Goal: Navigation & Orientation: Find specific page/section

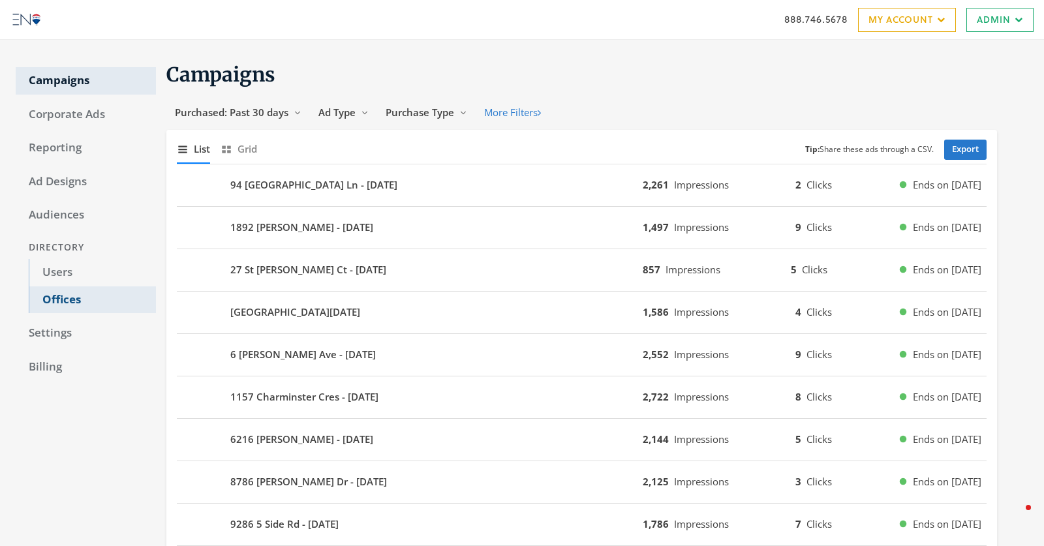
click at [60, 300] on link "Offices" at bounding box center [92, 299] width 127 height 27
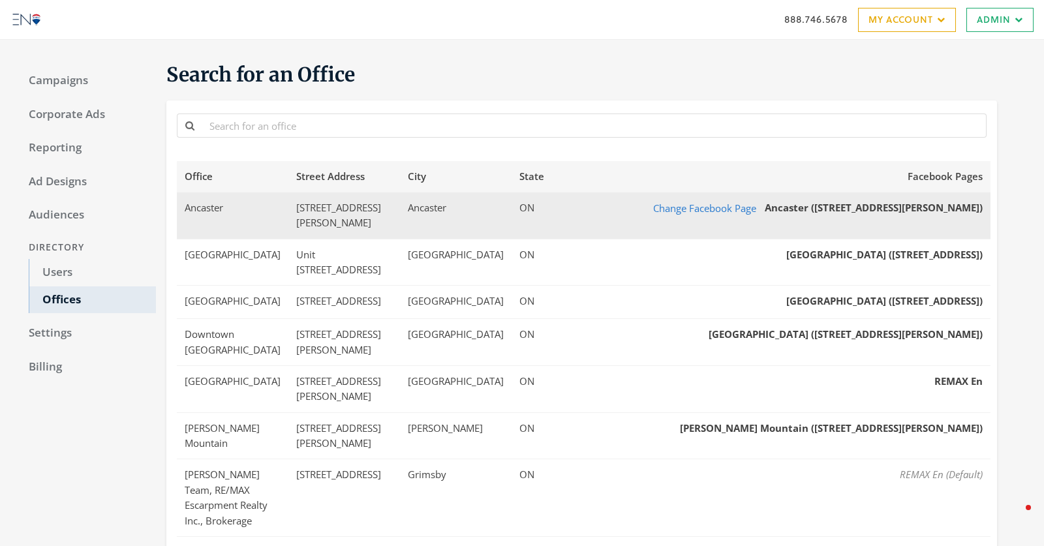
click at [268, 219] on td "Ancaster" at bounding box center [233, 215] width 112 height 46
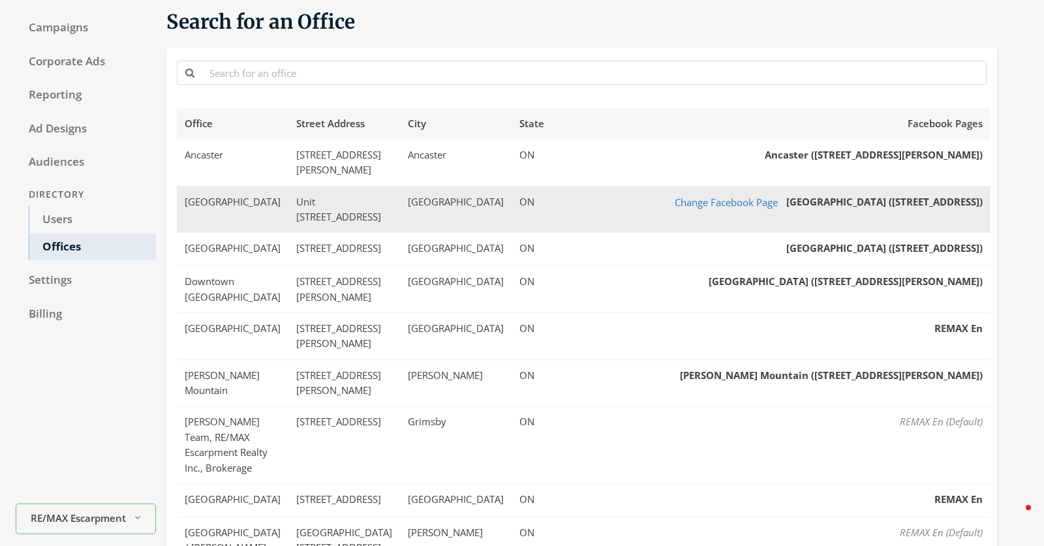
scroll to position [40, 0]
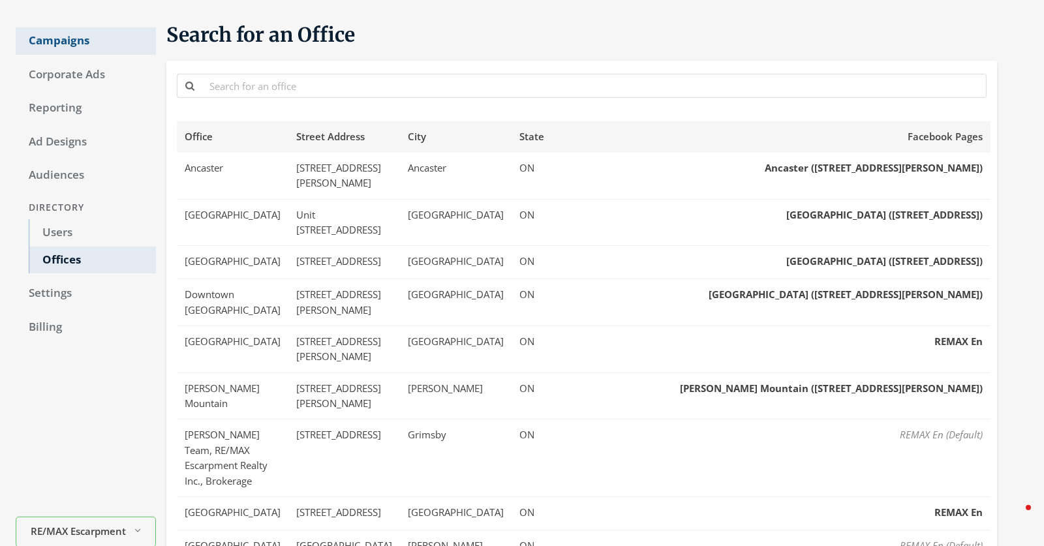
click at [55, 38] on link "Campaigns" at bounding box center [86, 40] width 140 height 27
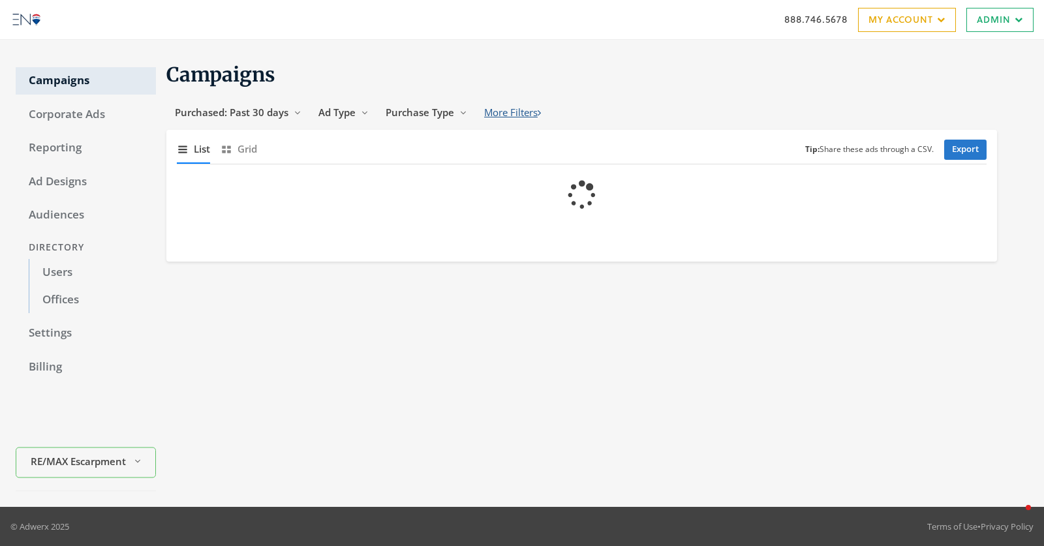
click at [525, 114] on button "More Filters" at bounding box center [513, 112] width 74 height 24
click at [525, 114] on span "22" at bounding box center [527, 112] width 17 height 11
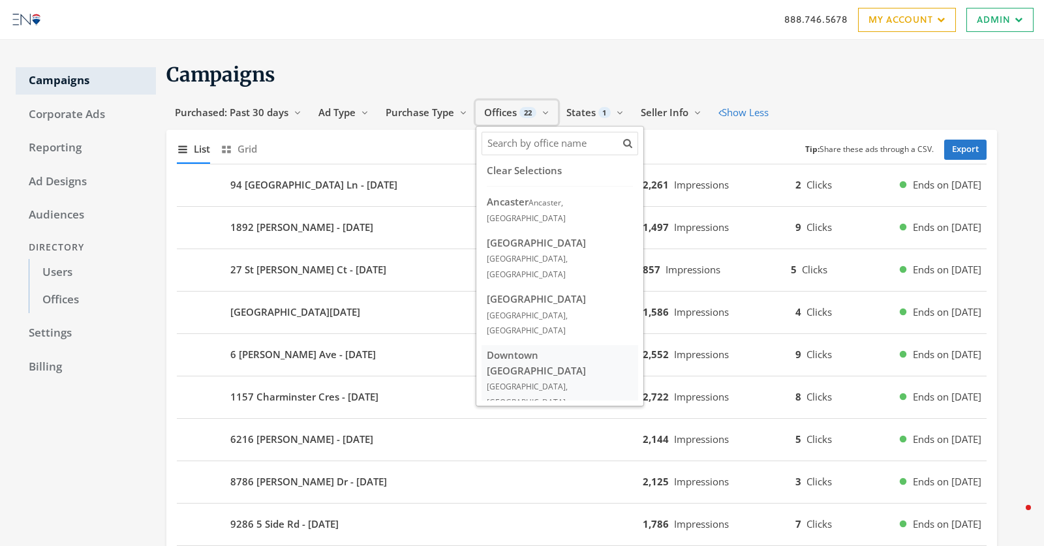
scroll to position [1, 0]
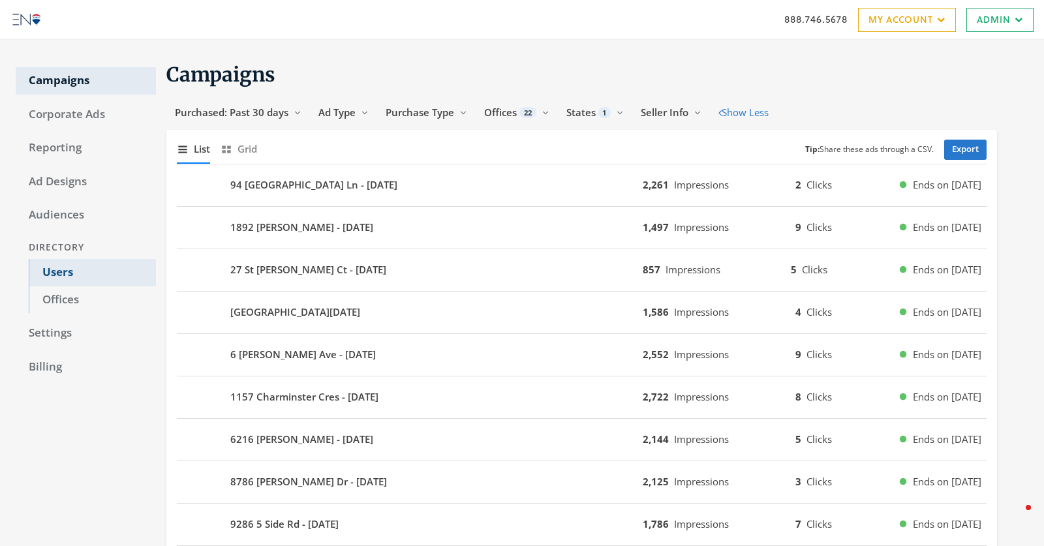
click at [78, 267] on link "Users" at bounding box center [92, 272] width 127 height 27
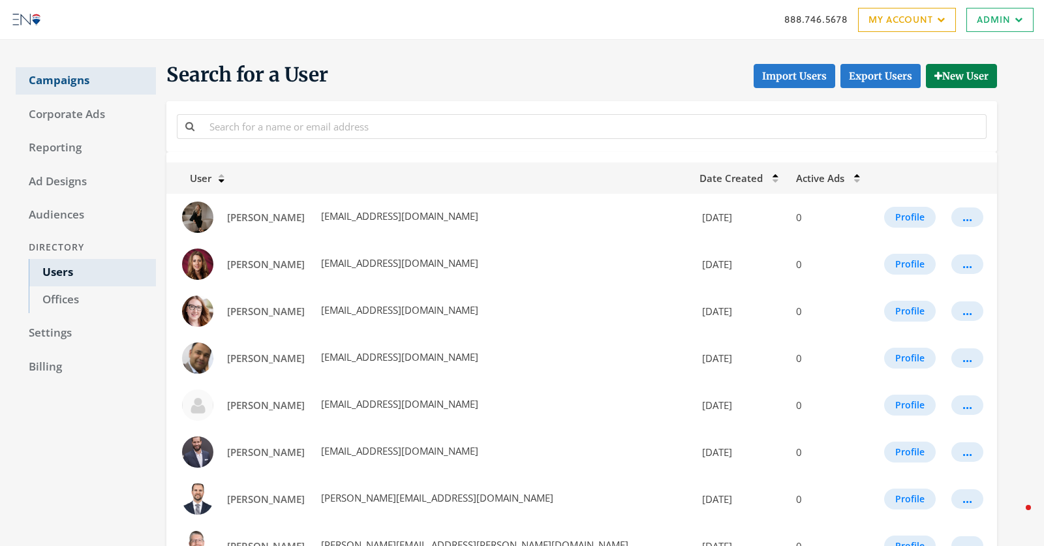
click at [50, 79] on link "Campaigns" at bounding box center [86, 80] width 140 height 27
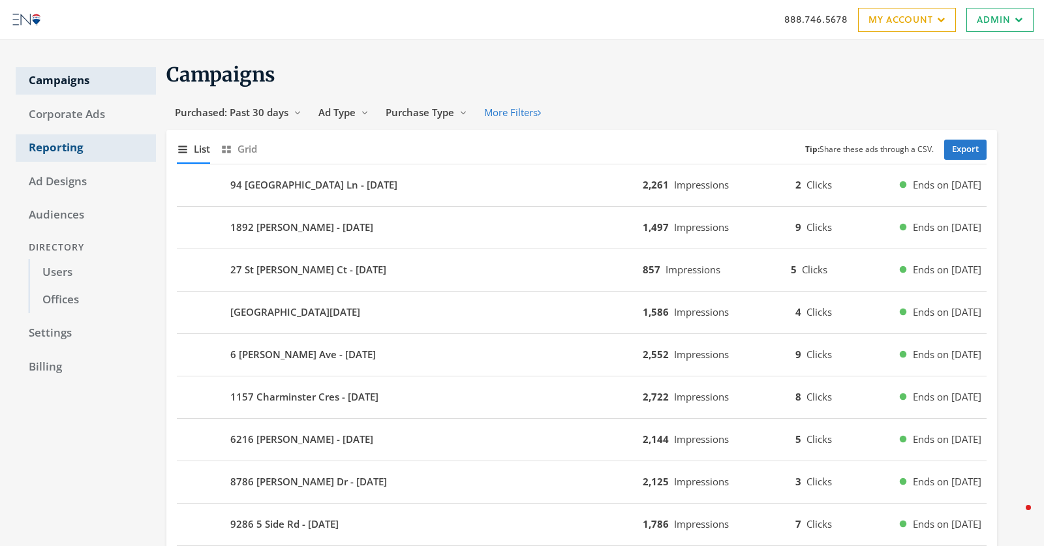
click at [63, 143] on link "Reporting" at bounding box center [86, 147] width 140 height 27
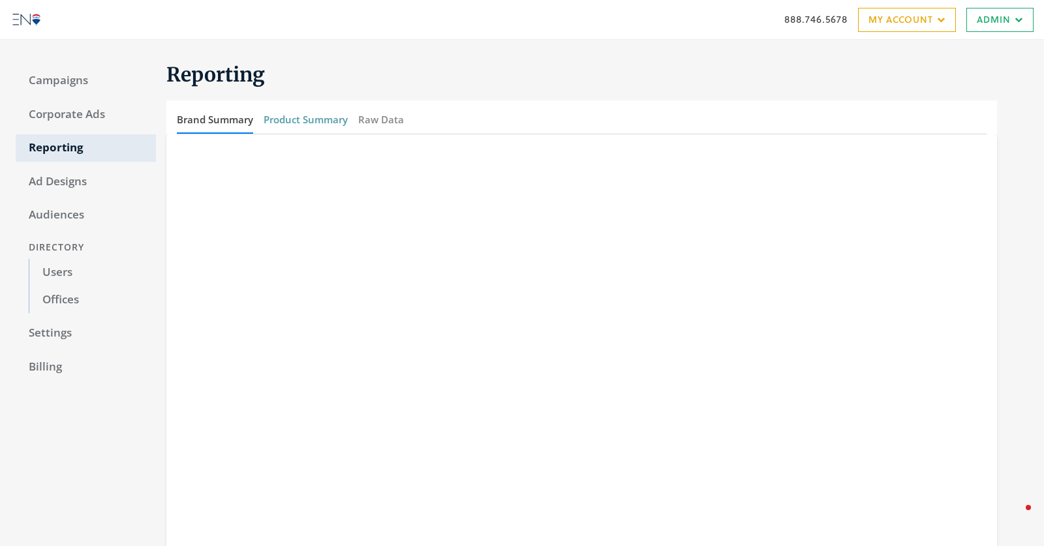
click at [291, 118] on button "Product Summary" at bounding box center [306, 120] width 84 height 28
click at [213, 117] on button "Brand Summary" at bounding box center [215, 120] width 76 height 28
click at [52, 79] on link "Campaigns" at bounding box center [86, 80] width 140 height 27
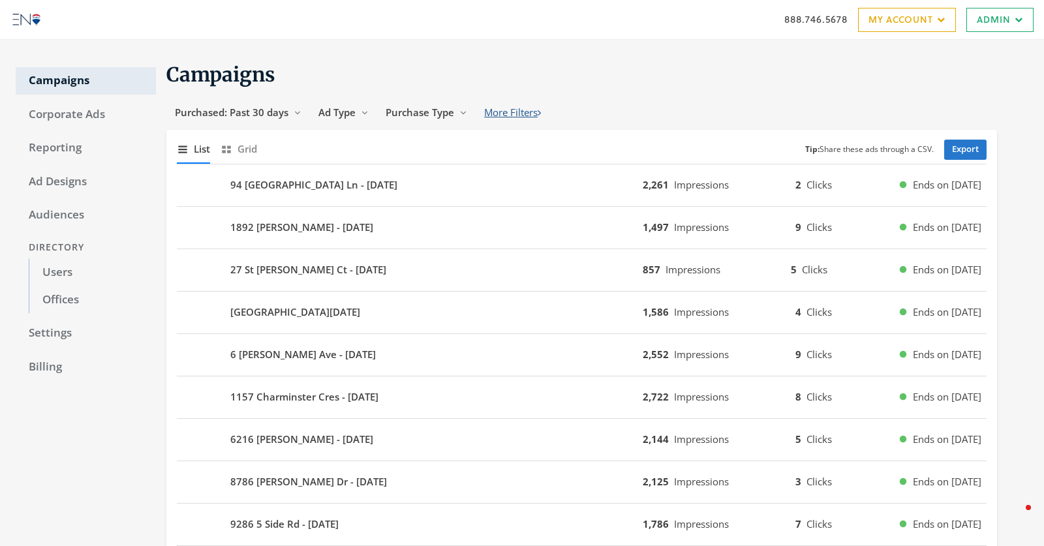
click at [534, 111] on button "More Filters" at bounding box center [513, 112] width 74 height 24
click at [553, 114] on button "Offices 22 Reveal list of [object Object]" at bounding box center [517, 112] width 82 height 24
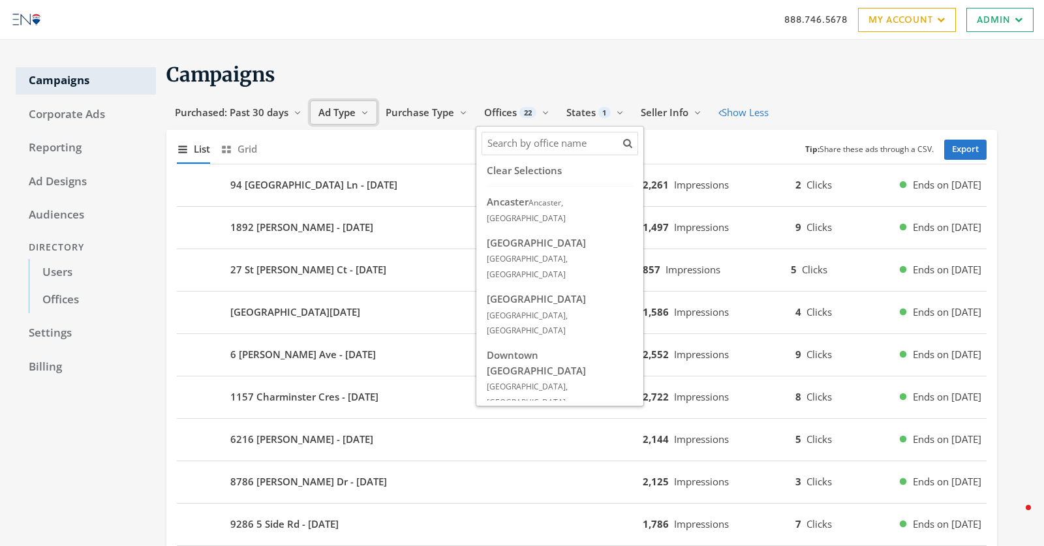
click at [340, 117] on span "Ad Type" at bounding box center [336, 112] width 37 height 13
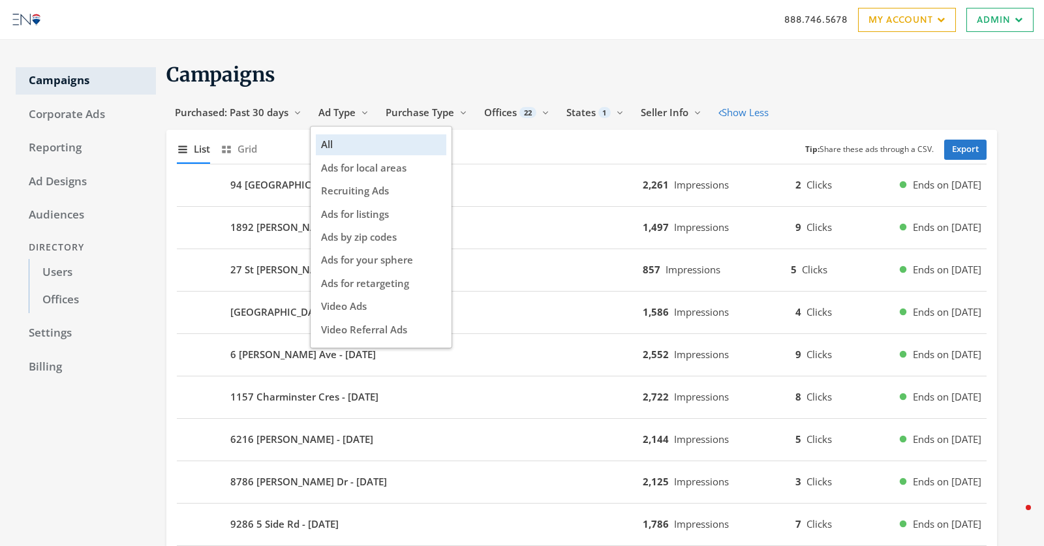
click at [318, 84] on h1 "Campaigns" at bounding box center [581, 74] width 831 height 25
